Goal: Task Accomplishment & Management: Manage account settings

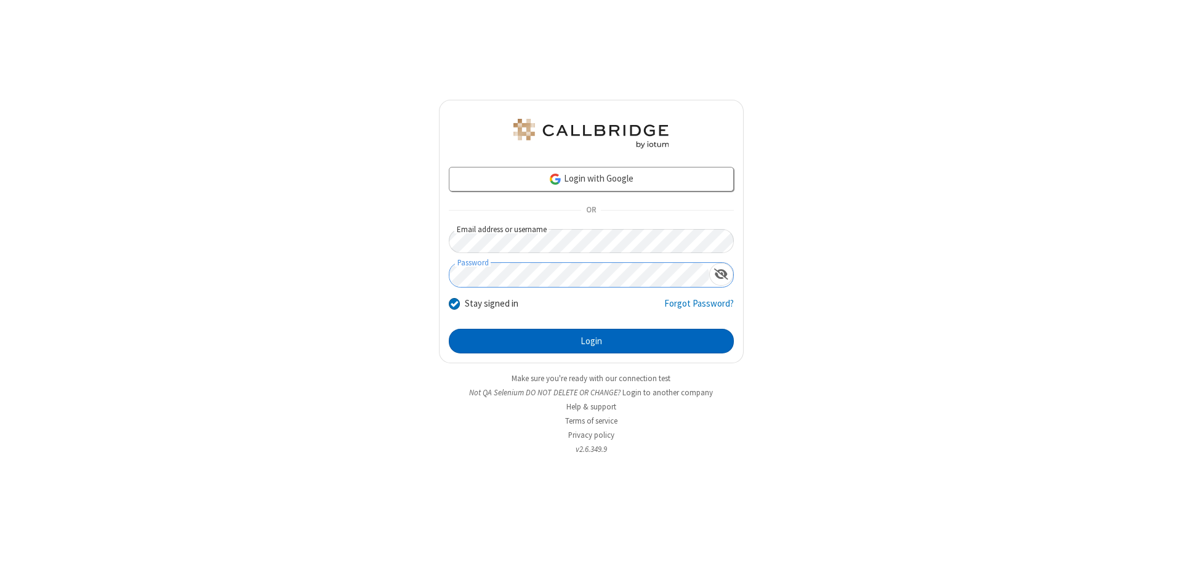
click at [591, 341] on button "Login" at bounding box center [591, 341] width 285 height 25
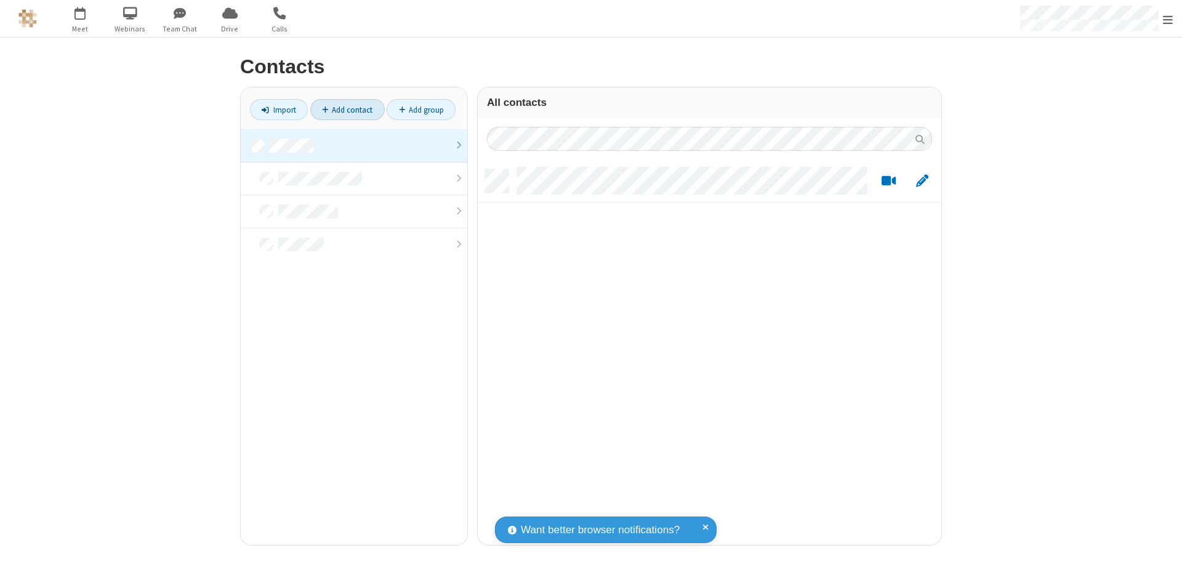
click at [354, 145] on link at bounding box center [354, 145] width 226 height 33
click at [347, 110] on link "Add contact" at bounding box center [347, 109] width 74 height 21
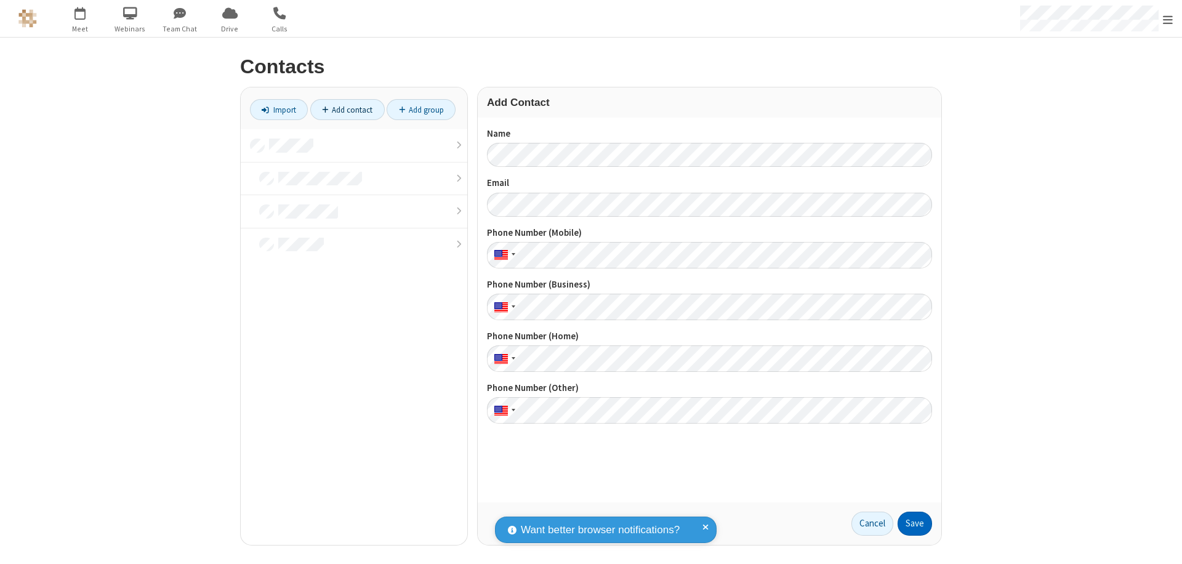
click at [915, 523] on button "Save" at bounding box center [914, 523] width 34 height 25
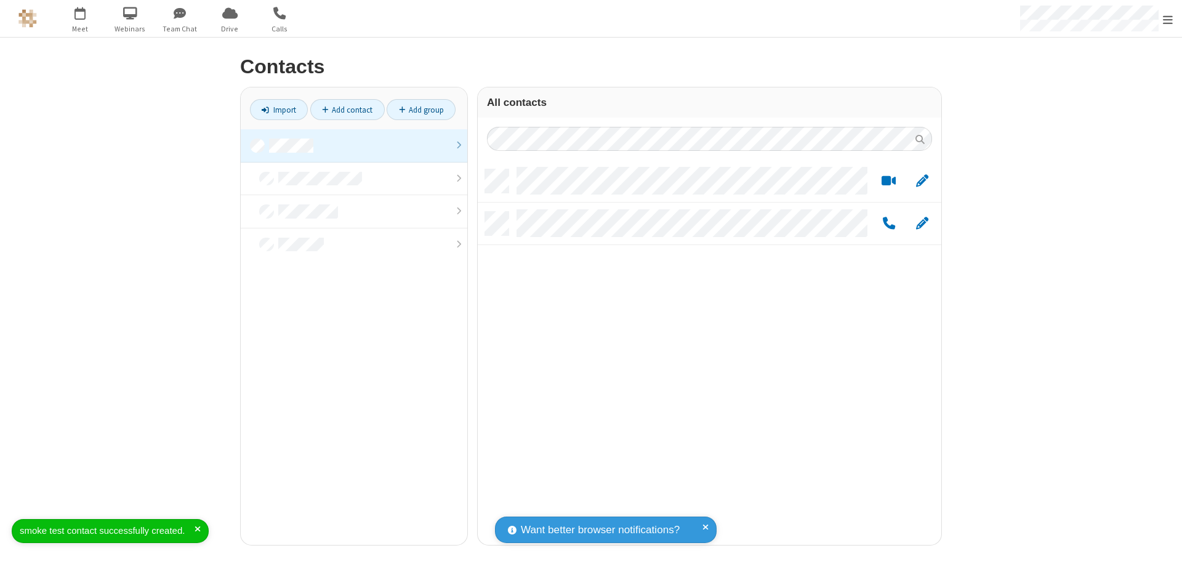
scroll to position [375, 454]
click at [347, 110] on link "Add contact" at bounding box center [347, 109] width 74 height 21
